Goal: Task Accomplishment & Management: Manage account settings

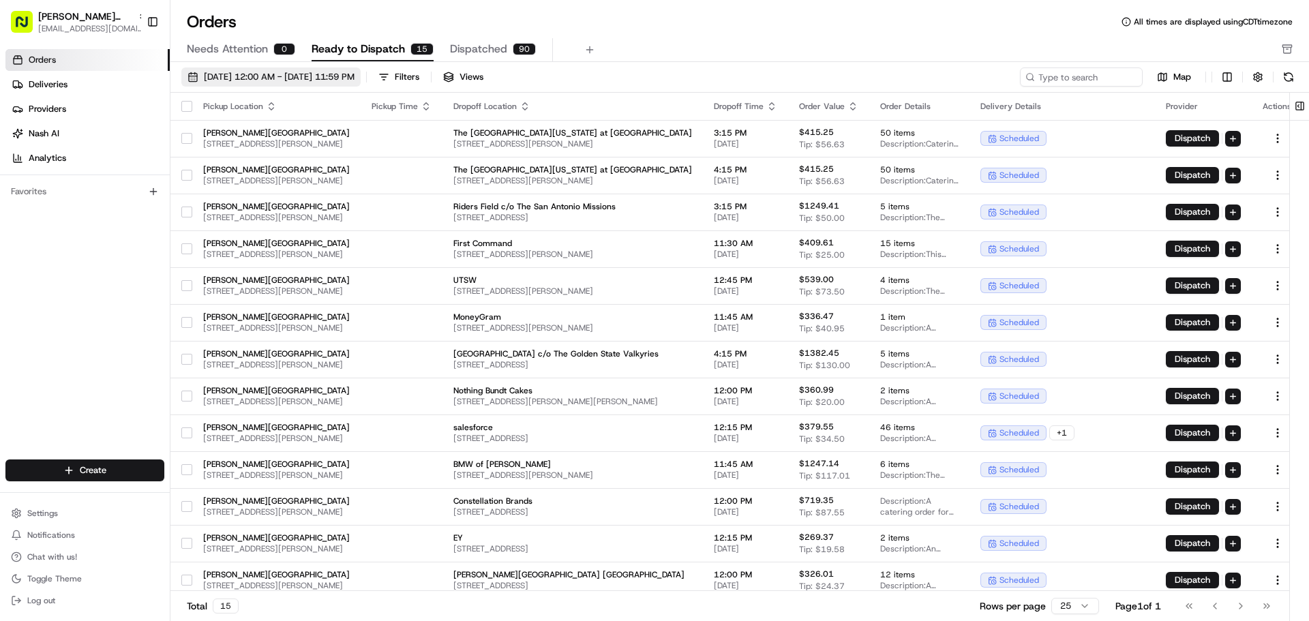
click at [198, 78] on button "[DATE] 12:00 AM - [DATE] 11:59 PM" at bounding box center [270, 76] width 179 height 19
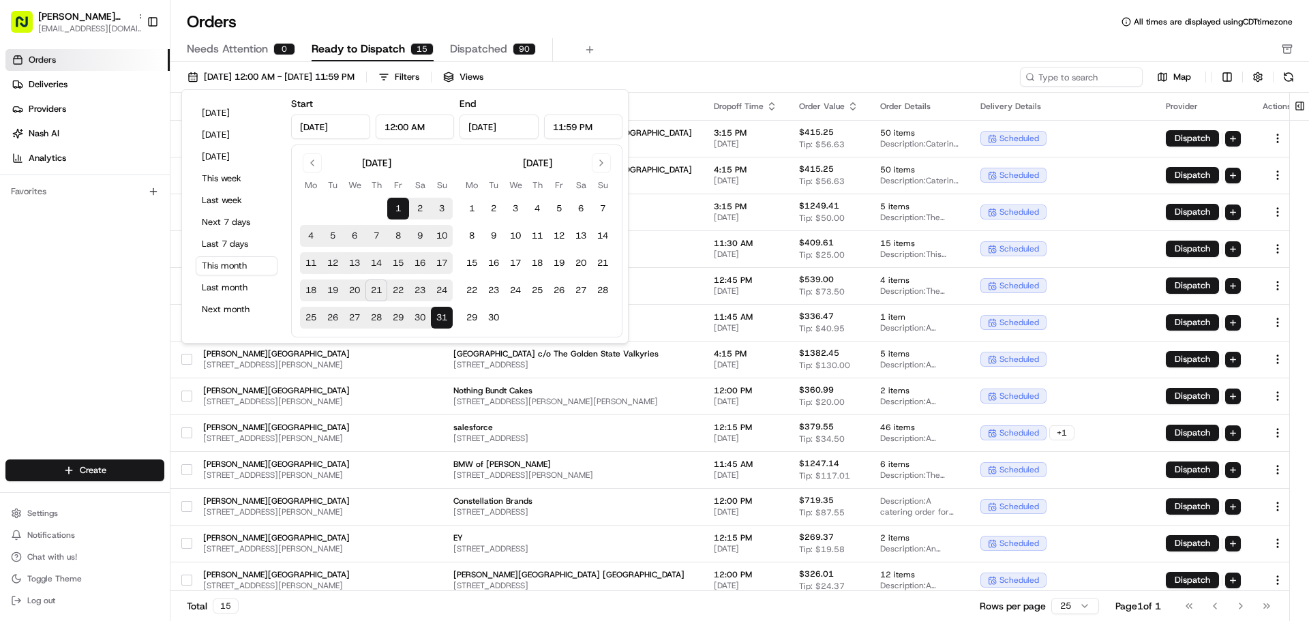
click at [398, 288] on button "22" at bounding box center [398, 291] width 22 height 22
type input "[DATE]"
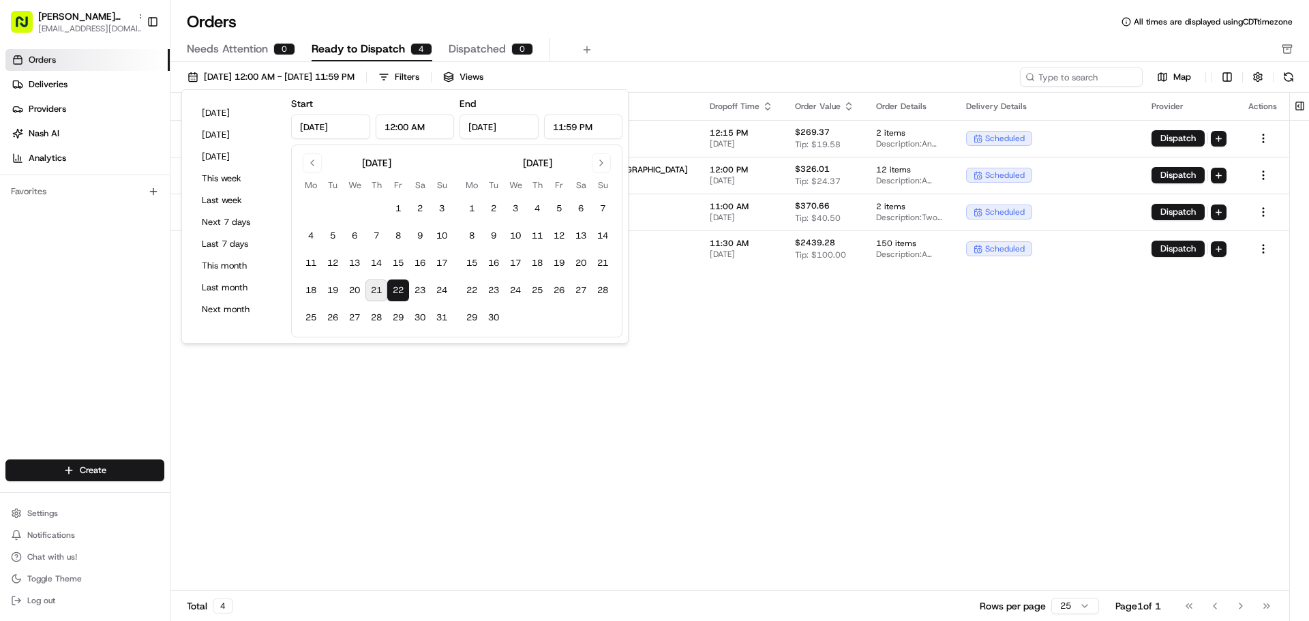
click at [534, 420] on div "Pickup Location Pickup Time Dropoff Location Dropoff Time Order Value Order Det…" at bounding box center [729, 342] width 1119 height 498
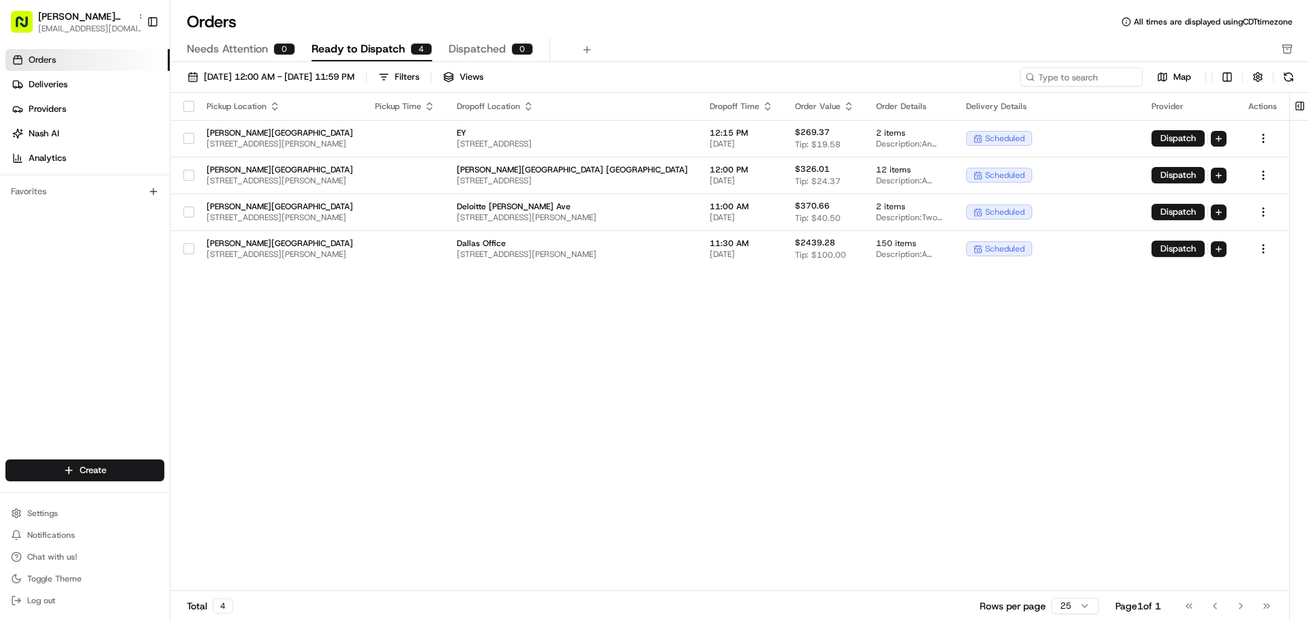
click at [191, 110] on button "button" at bounding box center [188, 106] width 11 height 11
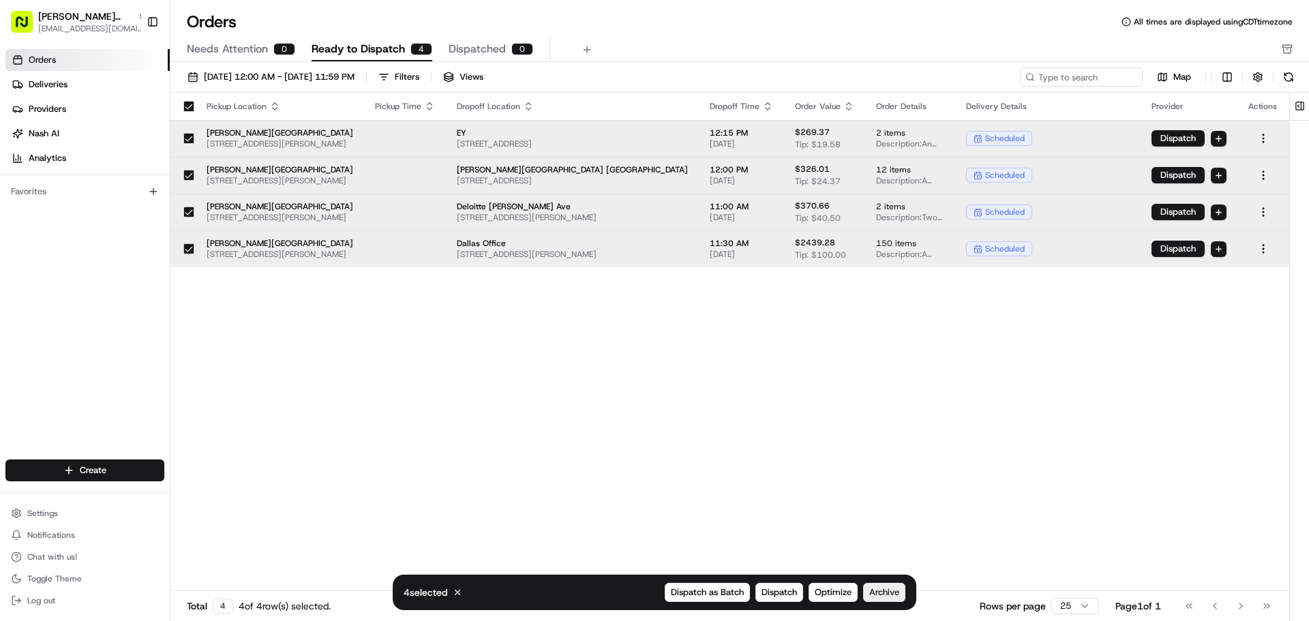
click at [899, 594] on span "Archive" at bounding box center [884, 592] width 30 height 12
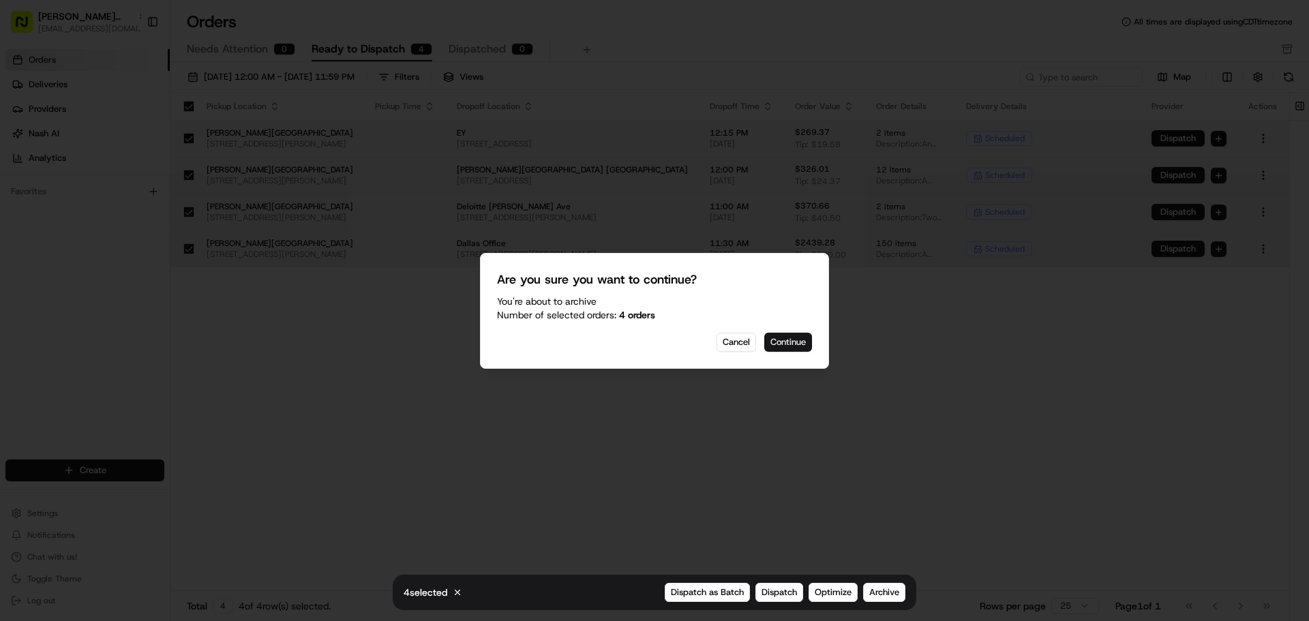
click at [783, 343] on button "Continue" at bounding box center [788, 342] width 48 height 19
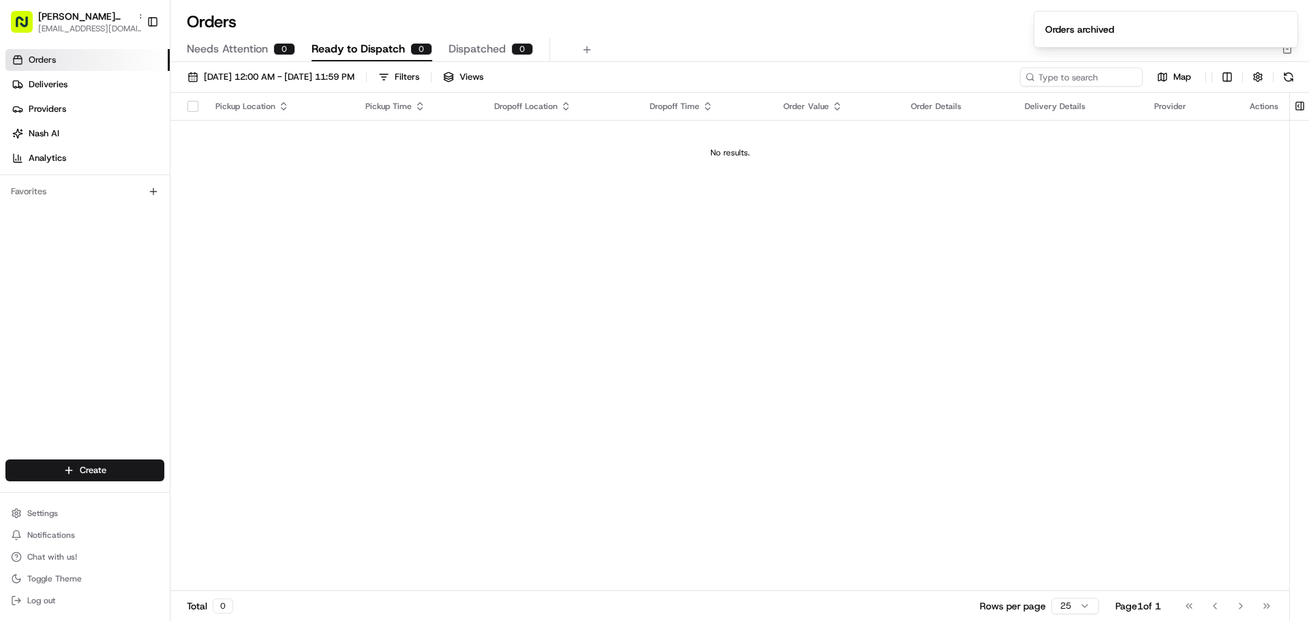
click at [484, 54] on span "Dispatched" at bounding box center [477, 49] width 57 height 16
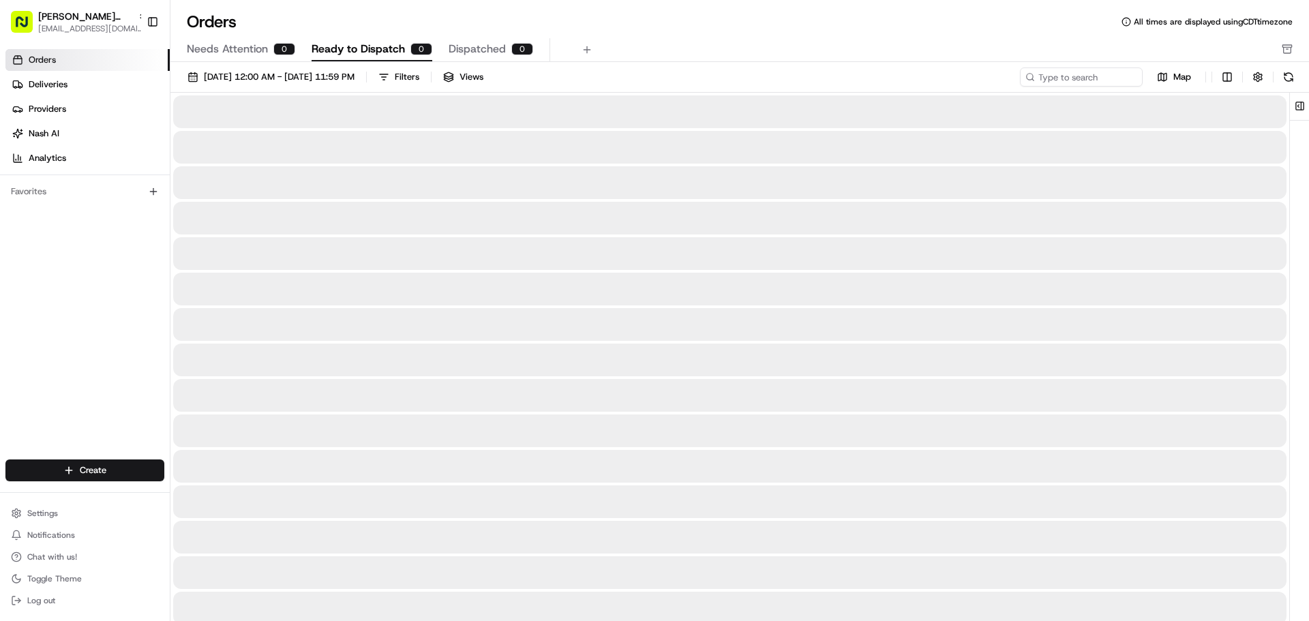
click at [380, 52] on span "Ready to Dispatch" at bounding box center [358, 49] width 93 height 16
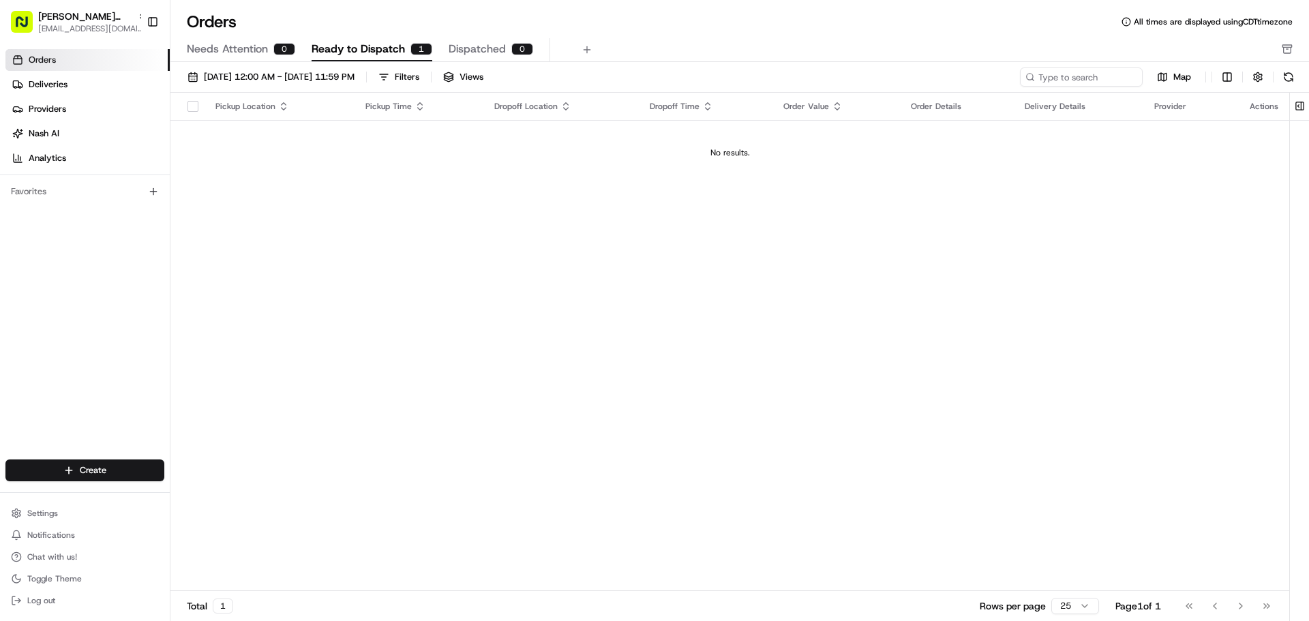
click at [365, 43] on span "Ready to Dispatch" at bounding box center [358, 49] width 93 height 16
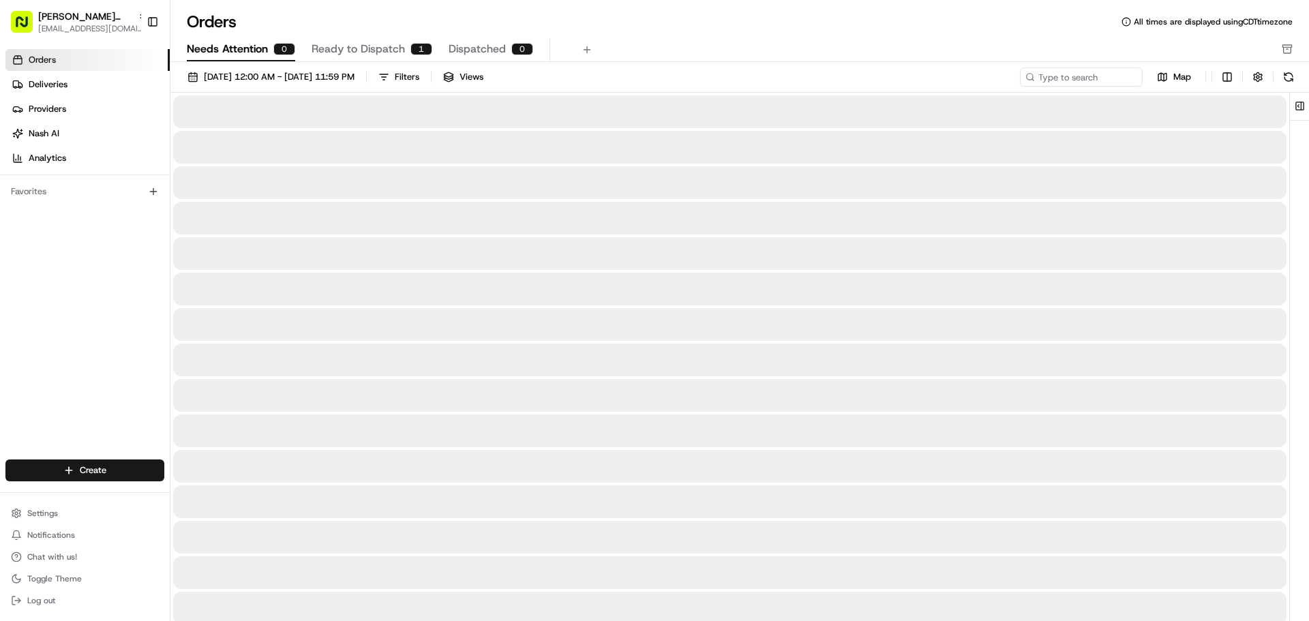
click at [252, 44] on span "Needs Attention" at bounding box center [227, 49] width 81 height 16
click at [367, 40] on button "Ready to Dispatch 1" at bounding box center [372, 49] width 121 height 23
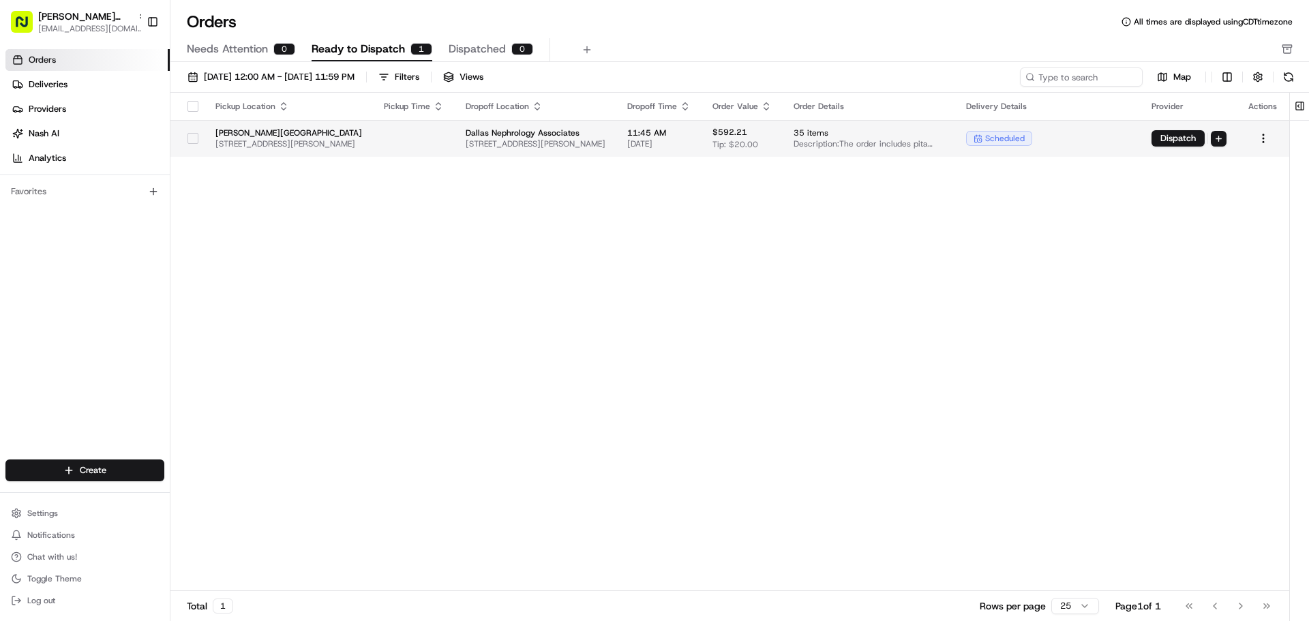
click at [188, 131] on div at bounding box center [192, 138] width 23 height 22
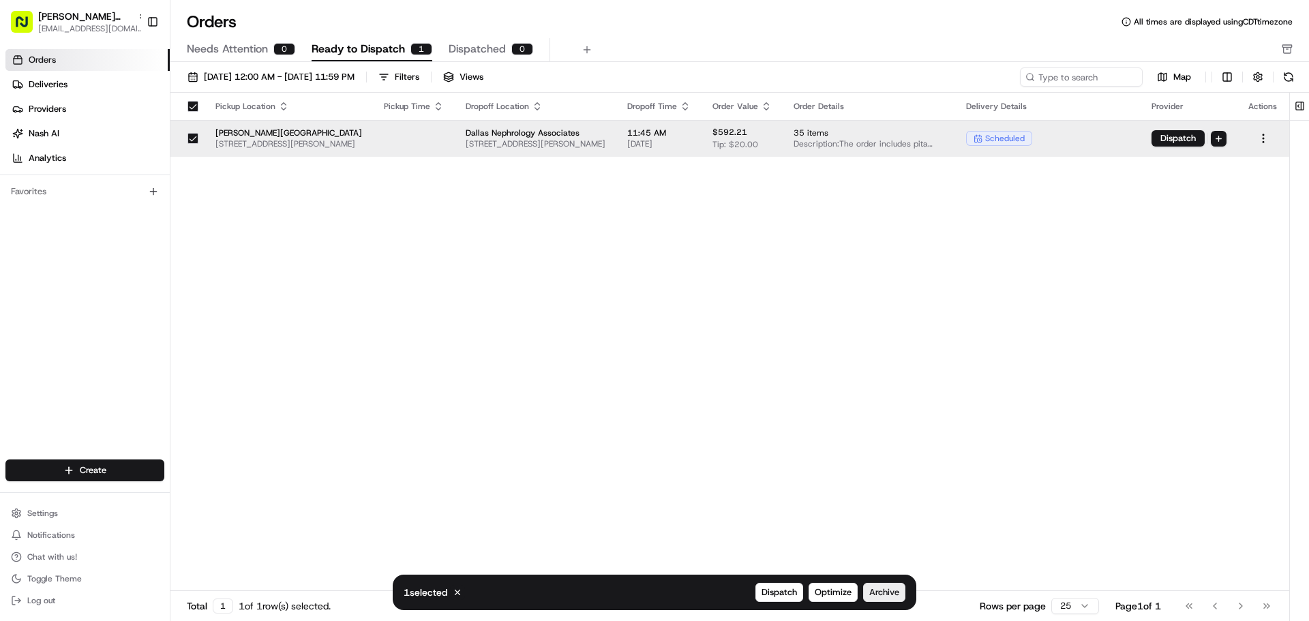
click at [891, 591] on span "Archive" at bounding box center [884, 592] width 30 height 12
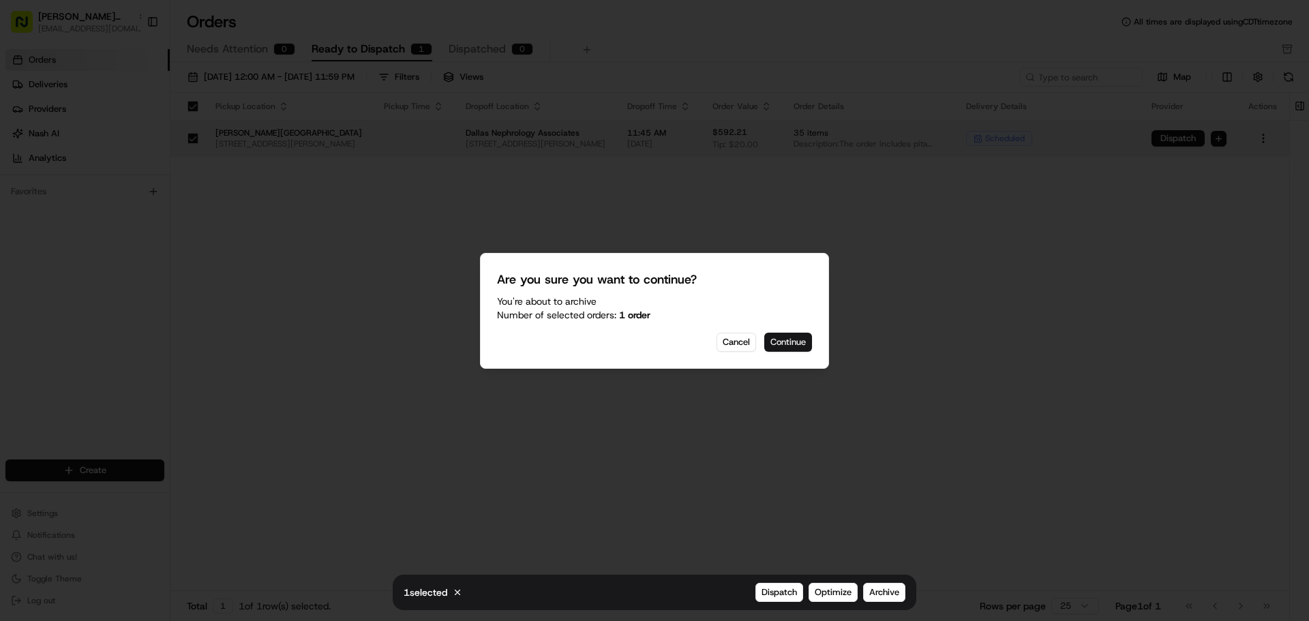
click at [797, 343] on button "Continue" at bounding box center [788, 342] width 48 height 19
